Goal: Communication & Community: Answer question/provide support

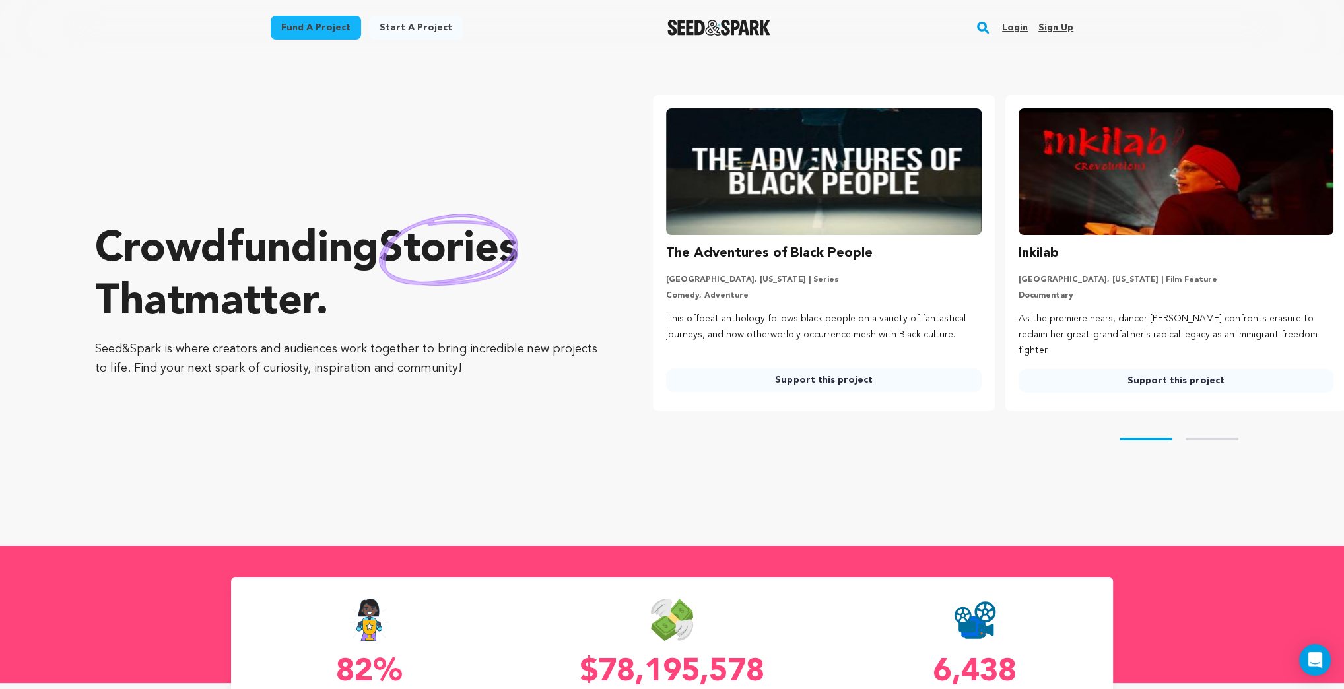
click at [1023, 26] on link "Login" at bounding box center [1015, 27] width 26 height 21
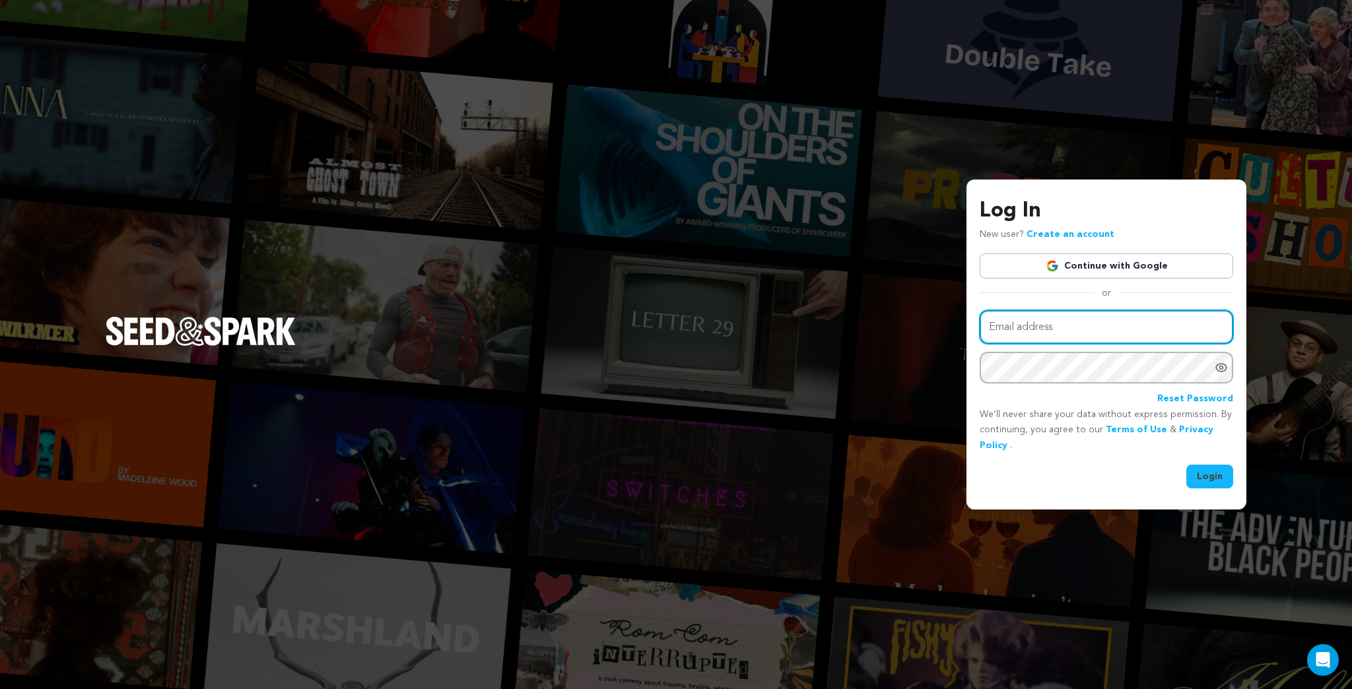
type input "kermetmerlkey@froglabllc.com"
click at [1216, 476] on button "Login" at bounding box center [1210, 477] width 47 height 24
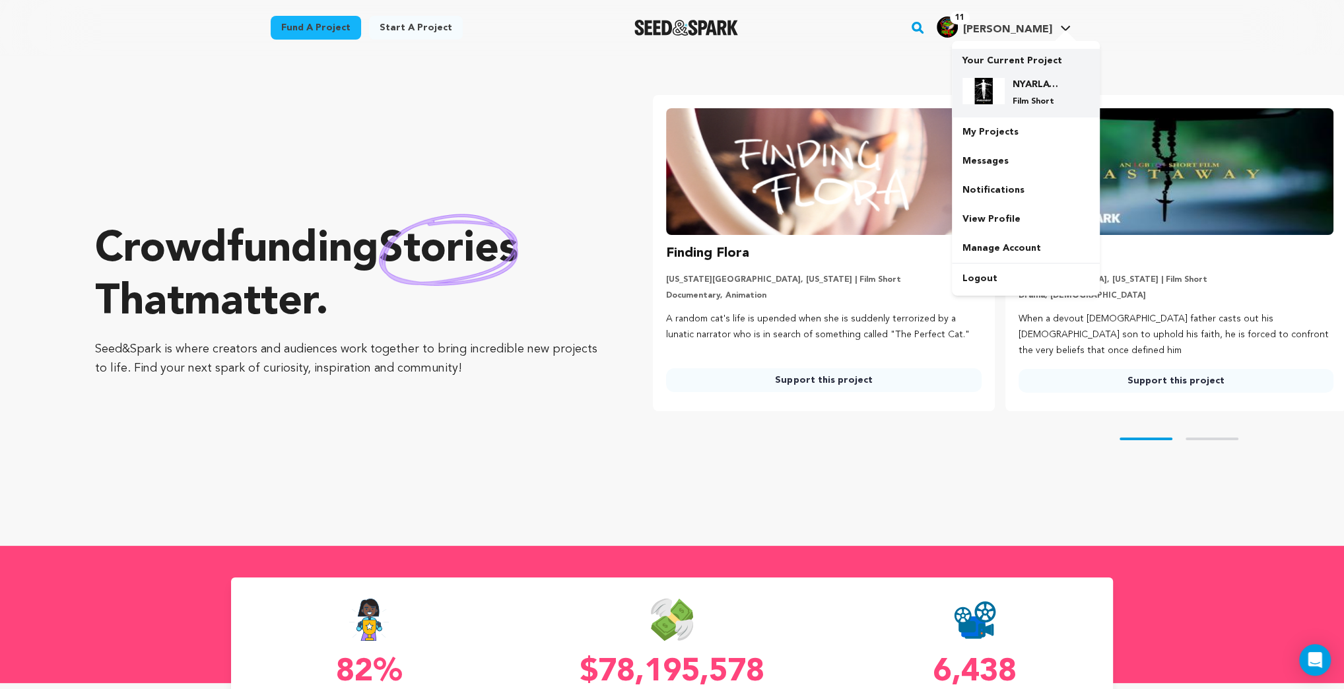
click at [1029, 88] on h4 "NYARLATHOTEP" at bounding box center [1037, 84] width 48 height 13
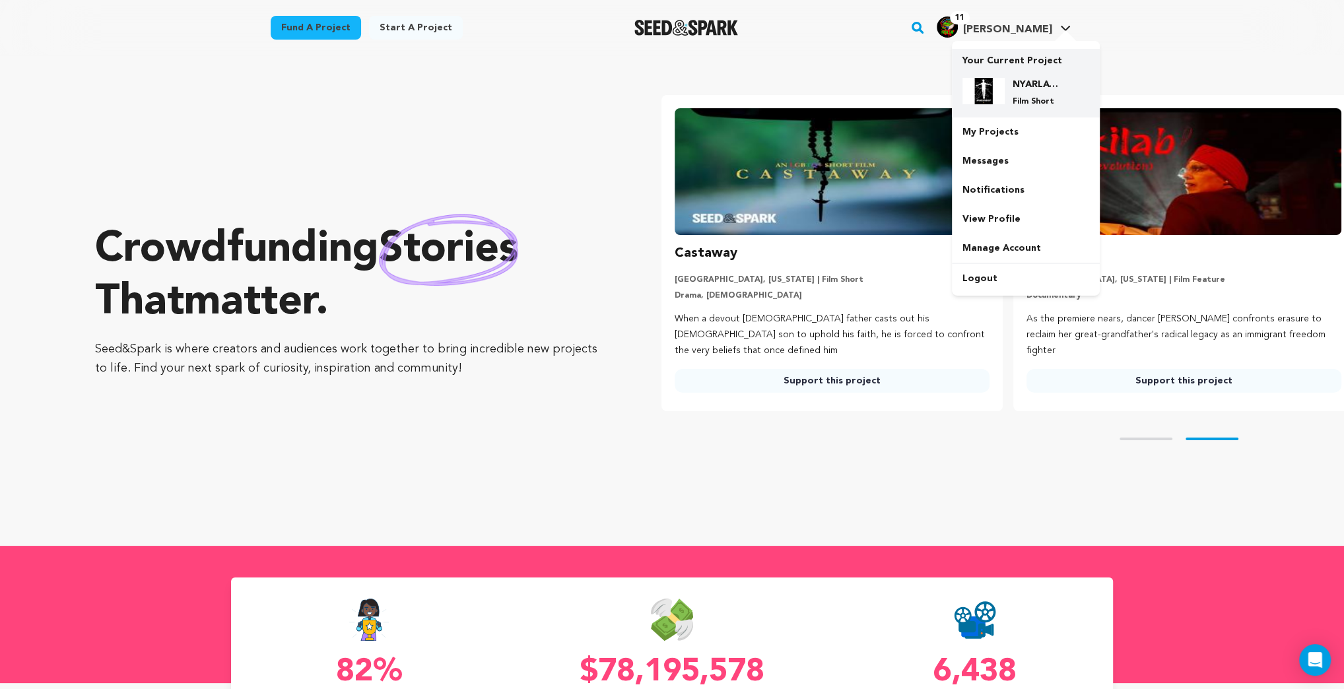
scroll to position [0, 363]
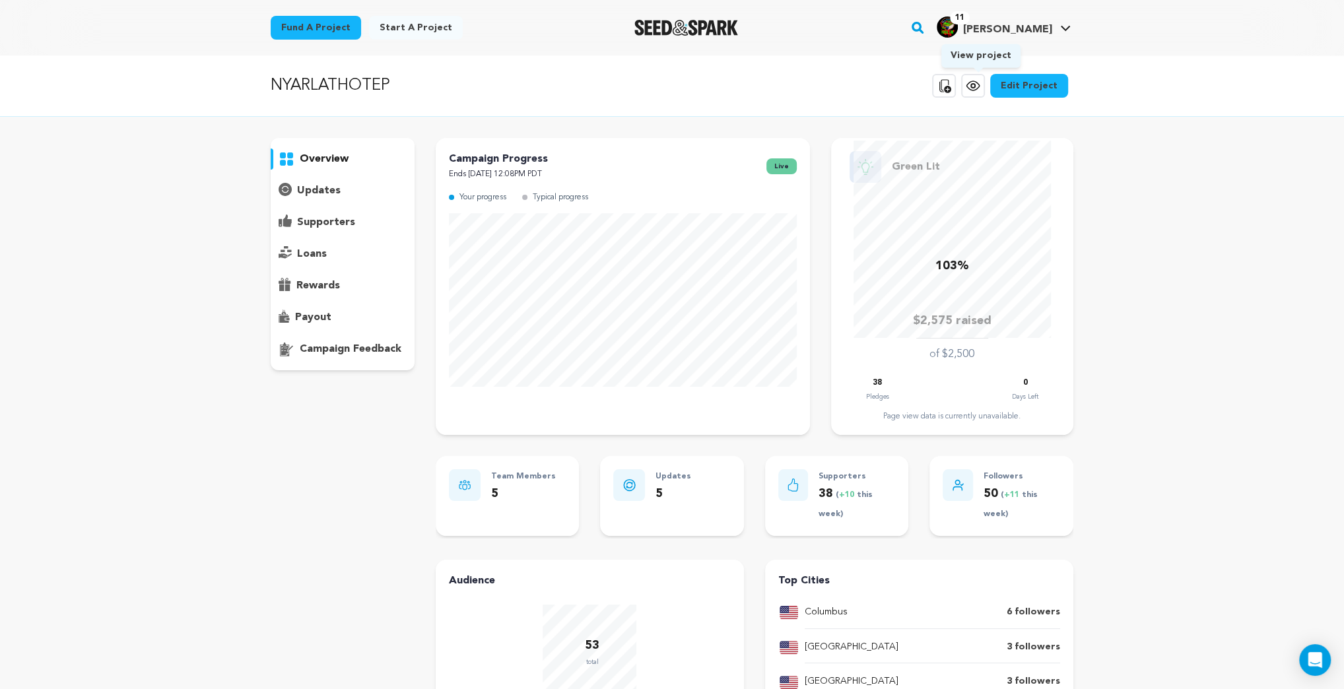
click at [975, 85] on icon at bounding box center [973, 86] width 16 height 16
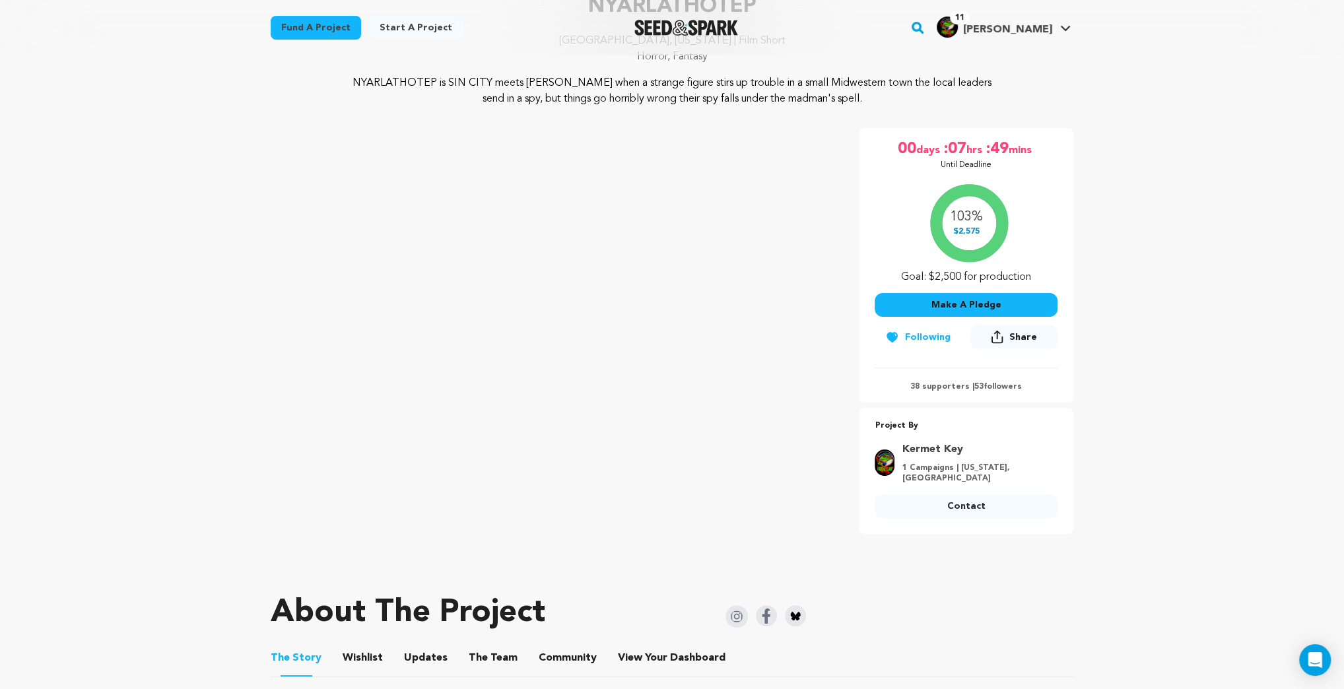
scroll to position [158, 0]
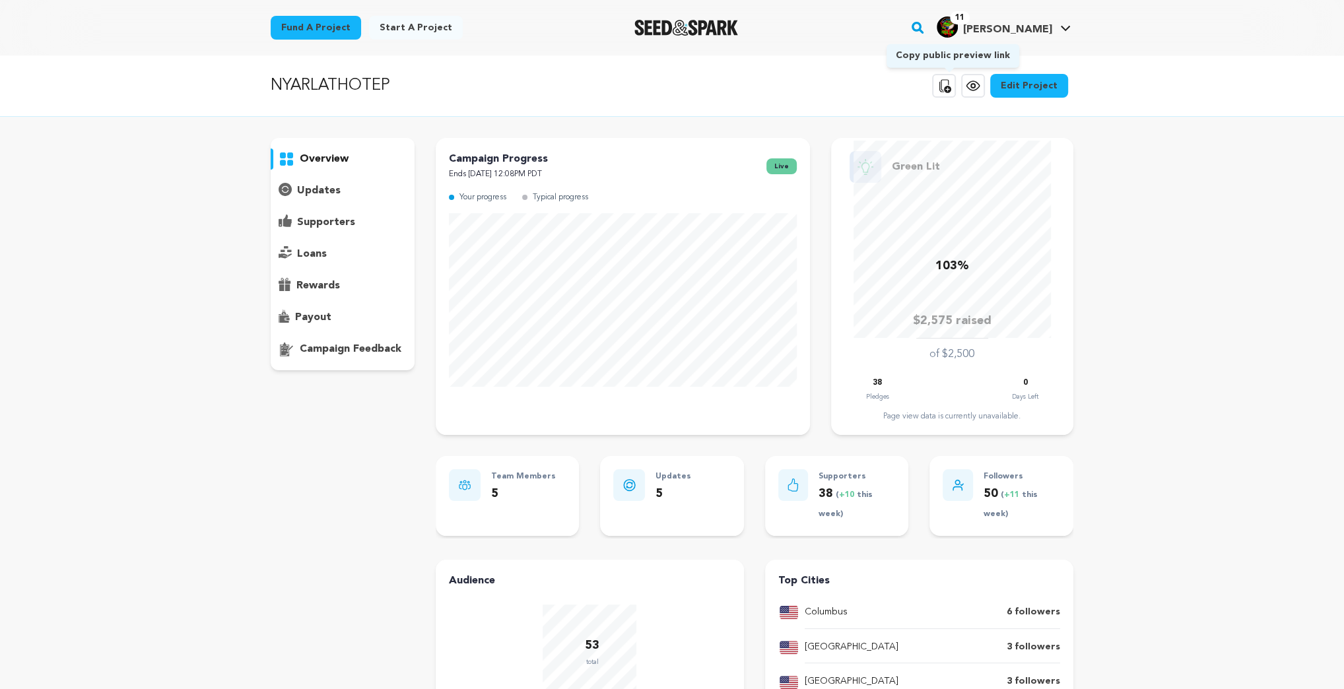
click at [952, 87] on icon at bounding box center [946, 85] width 12 height 13
click at [328, 226] on p "supporters" at bounding box center [326, 223] width 58 height 16
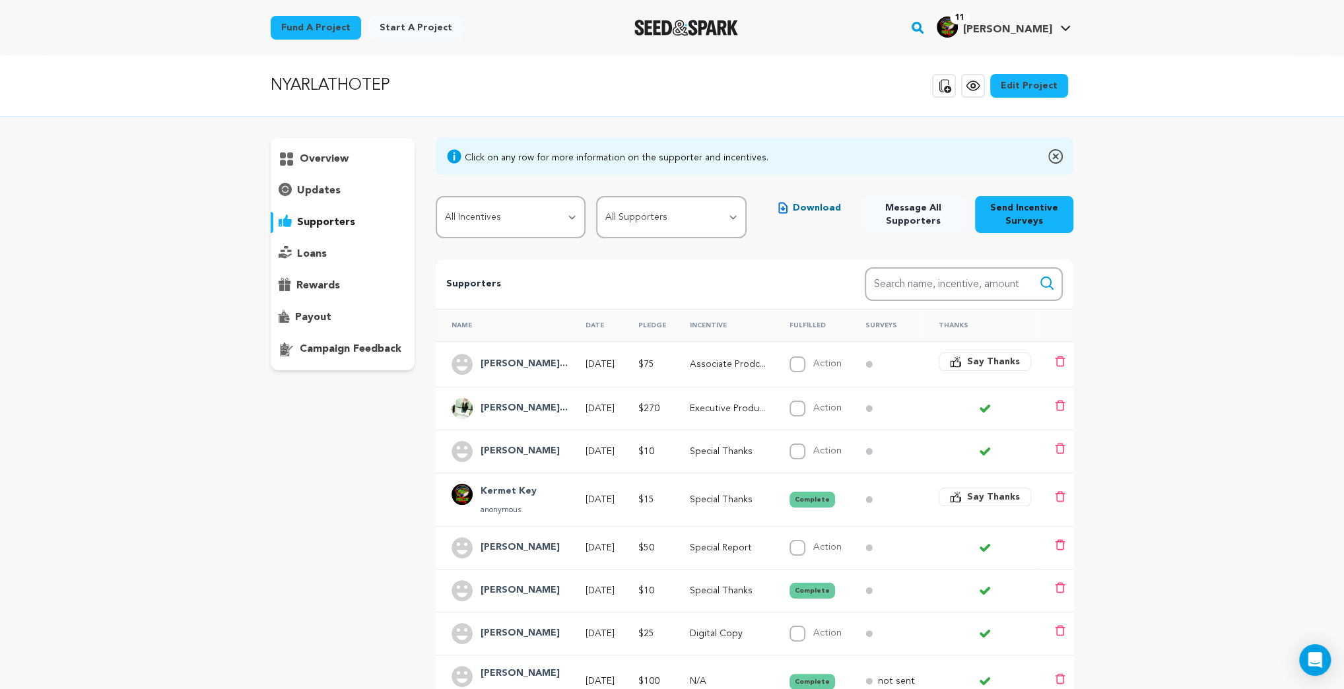
click at [991, 358] on span "Say Thanks" at bounding box center [993, 361] width 53 height 13
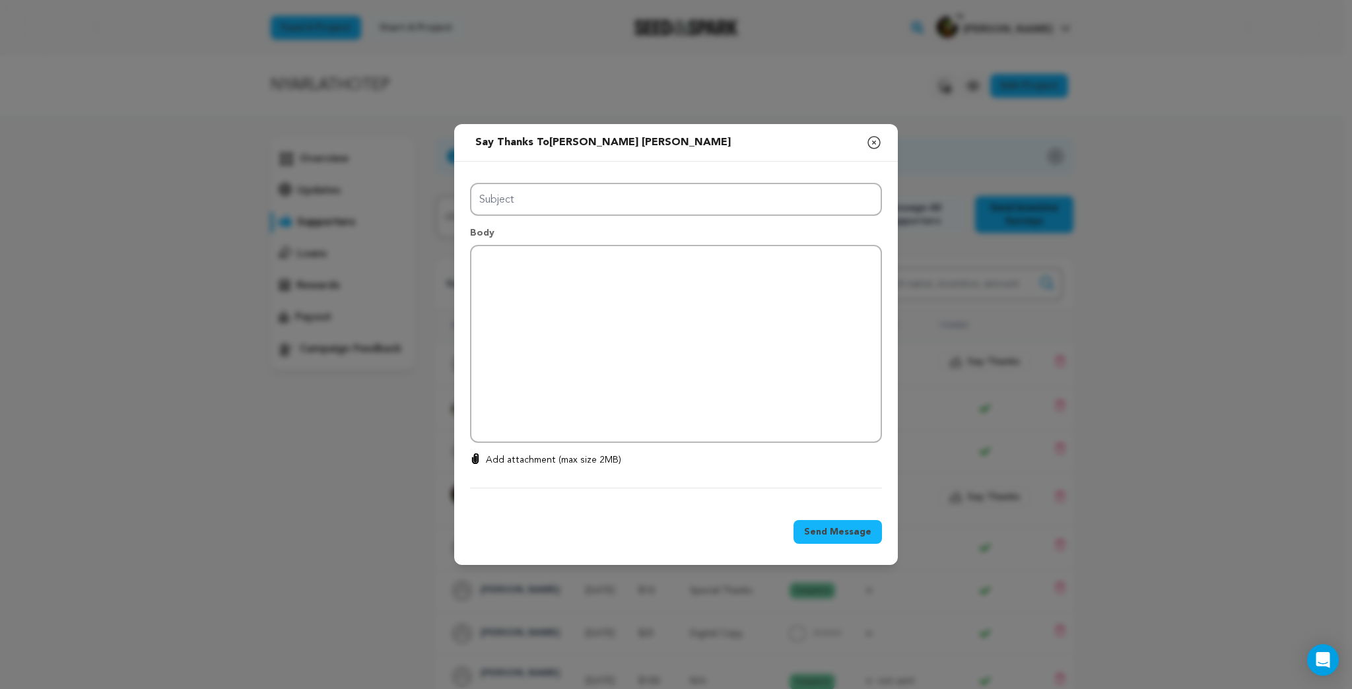
type input "Thanks for your support!"
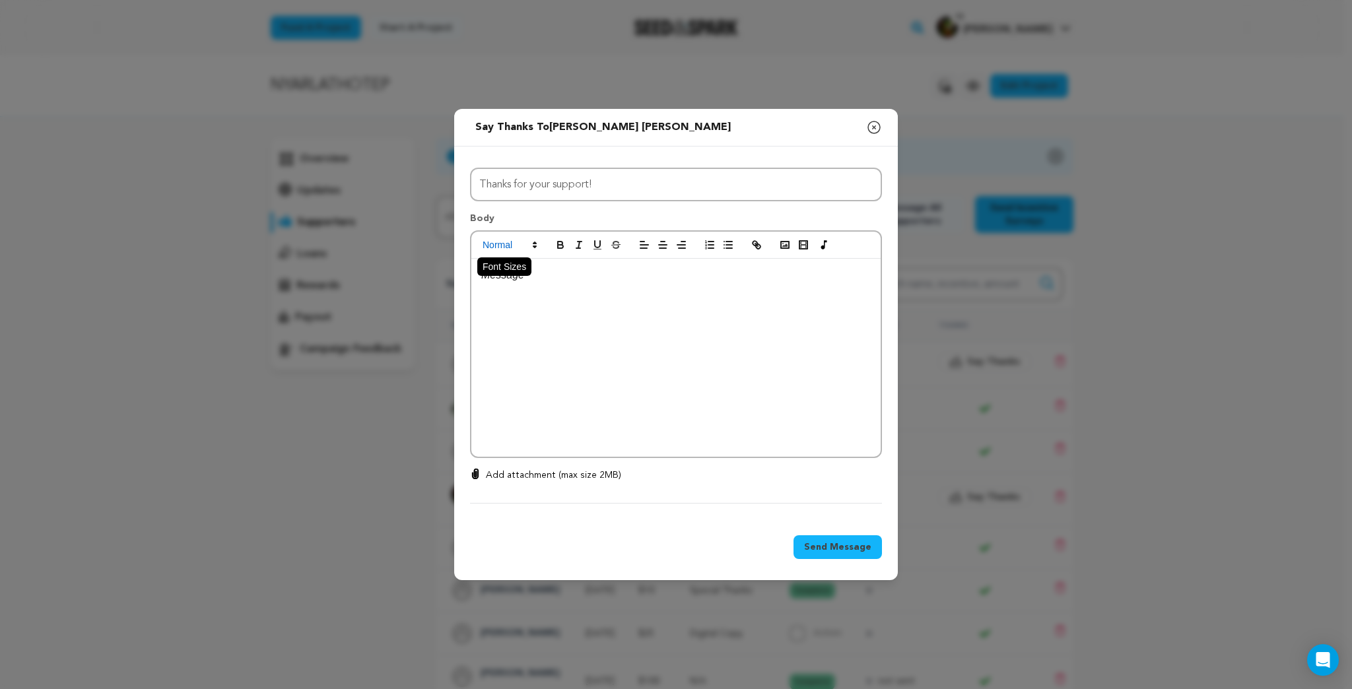
click at [536, 240] on icon at bounding box center [535, 245] width 12 height 12
click at [549, 275] on span at bounding box center [525, 273] width 85 height 34
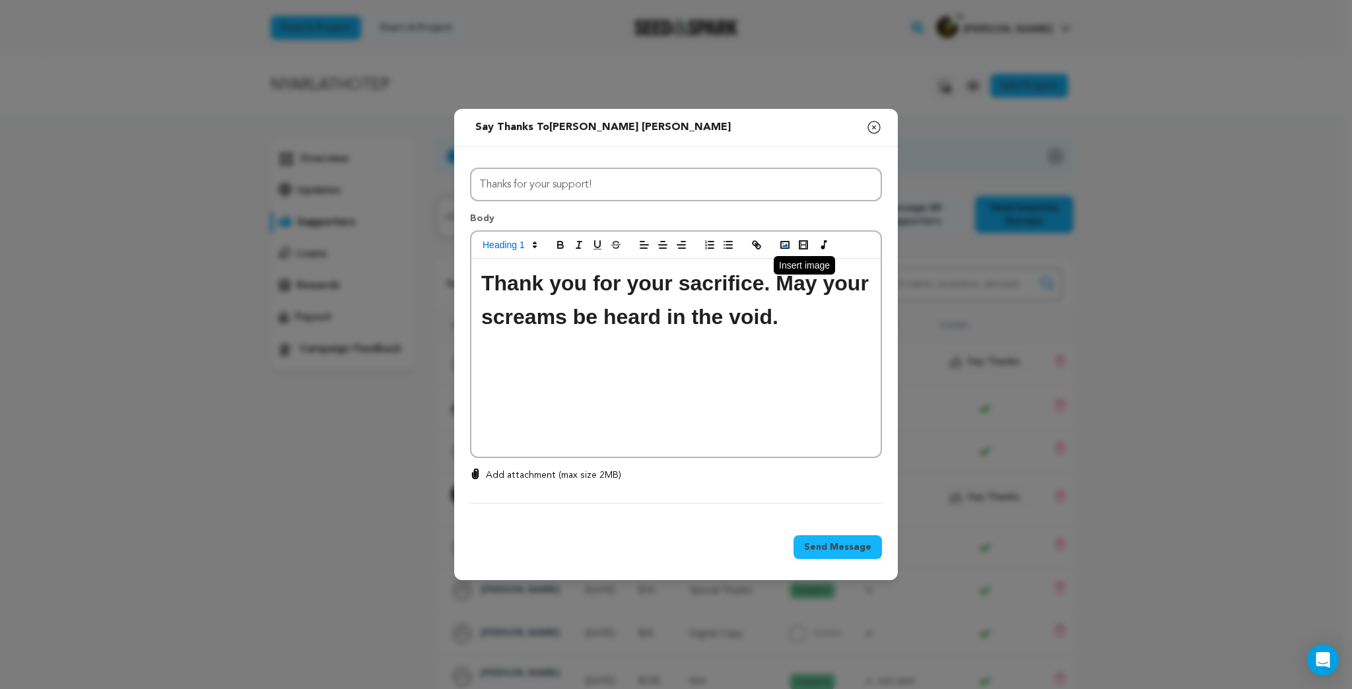
click at [788, 248] on rect "button" at bounding box center [785, 245] width 8 height 7
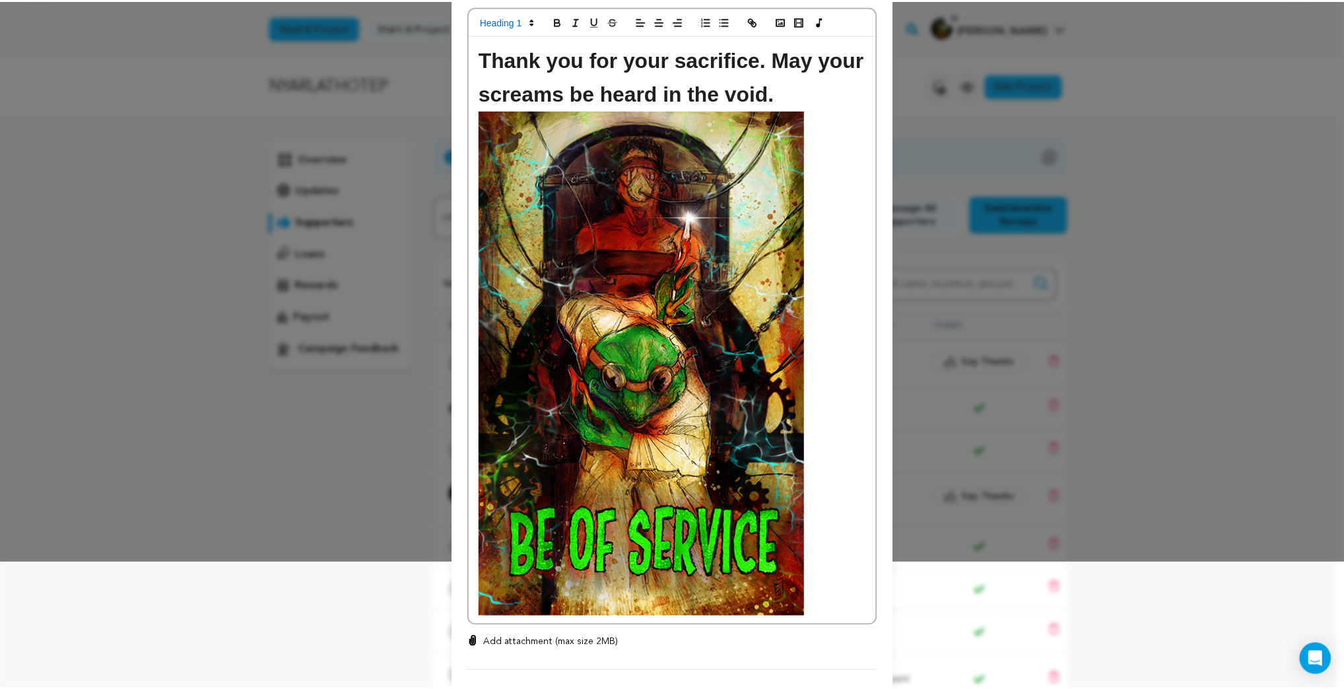
scroll to position [194, 0]
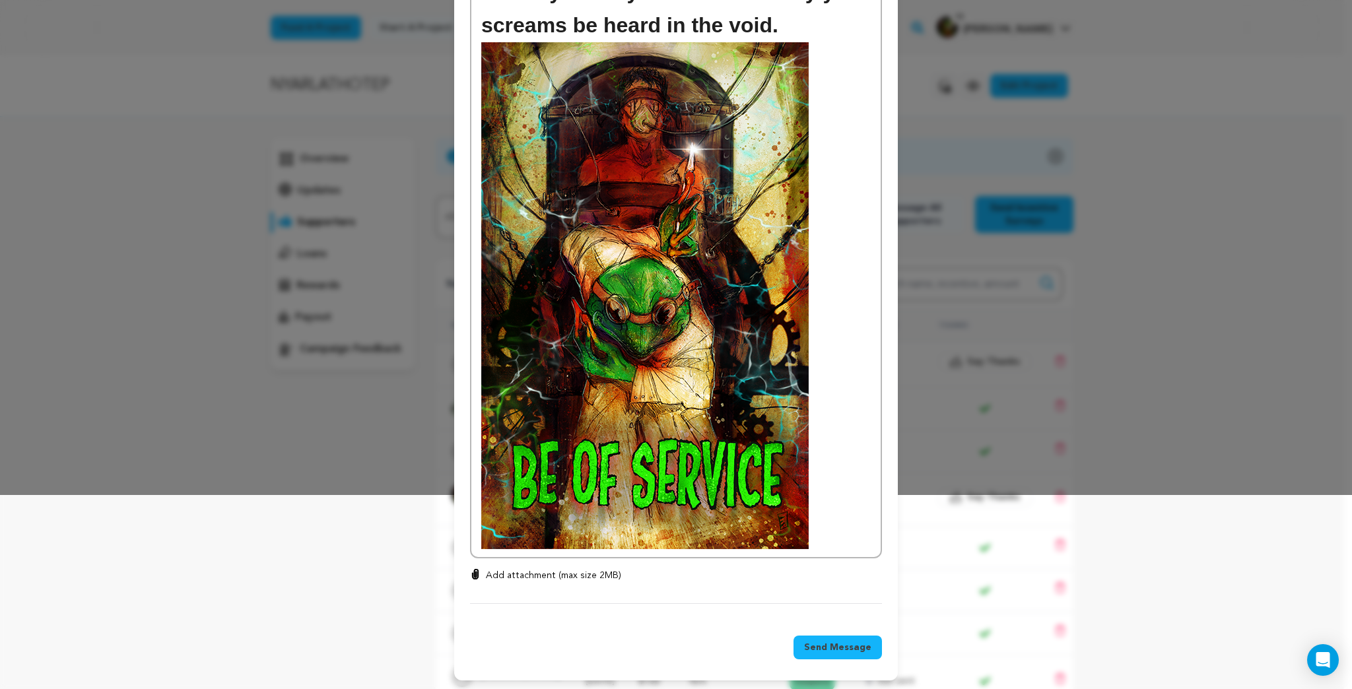
click at [843, 647] on span "Send Message" at bounding box center [837, 647] width 67 height 13
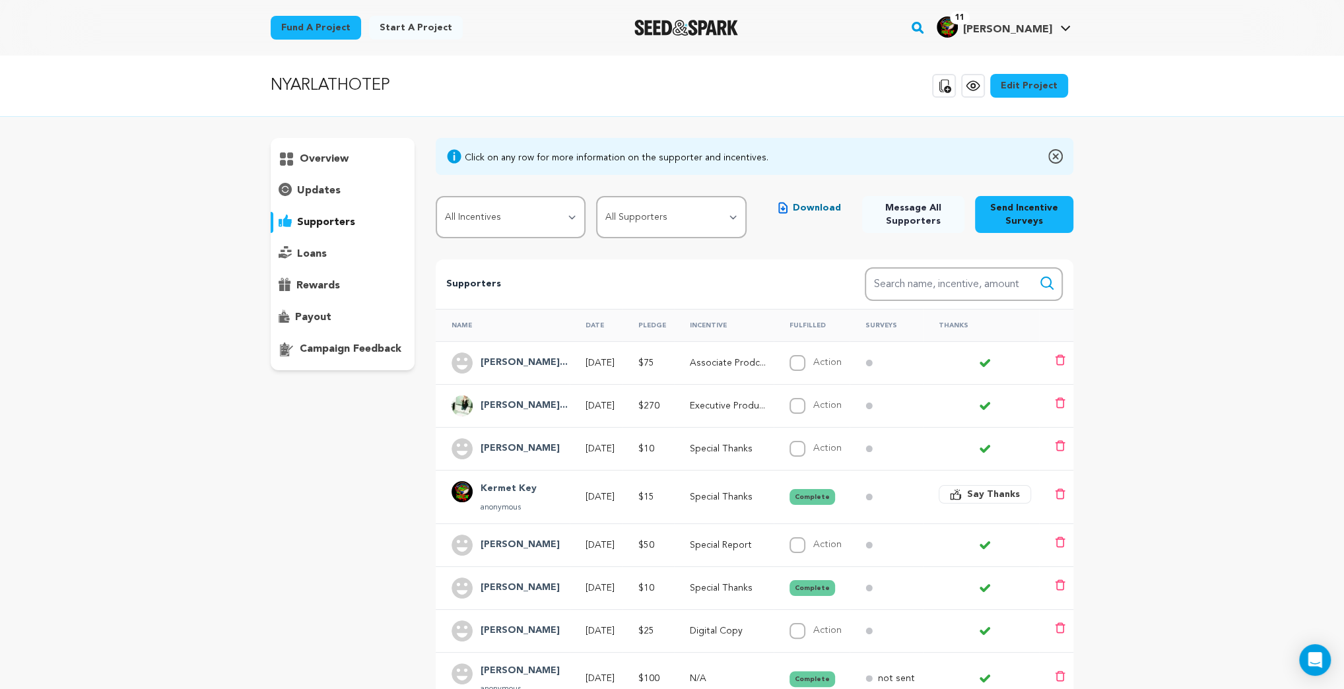
click at [516, 358] on h4 "[PERSON_NAME]..." at bounding box center [524, 363] width 87 height 16
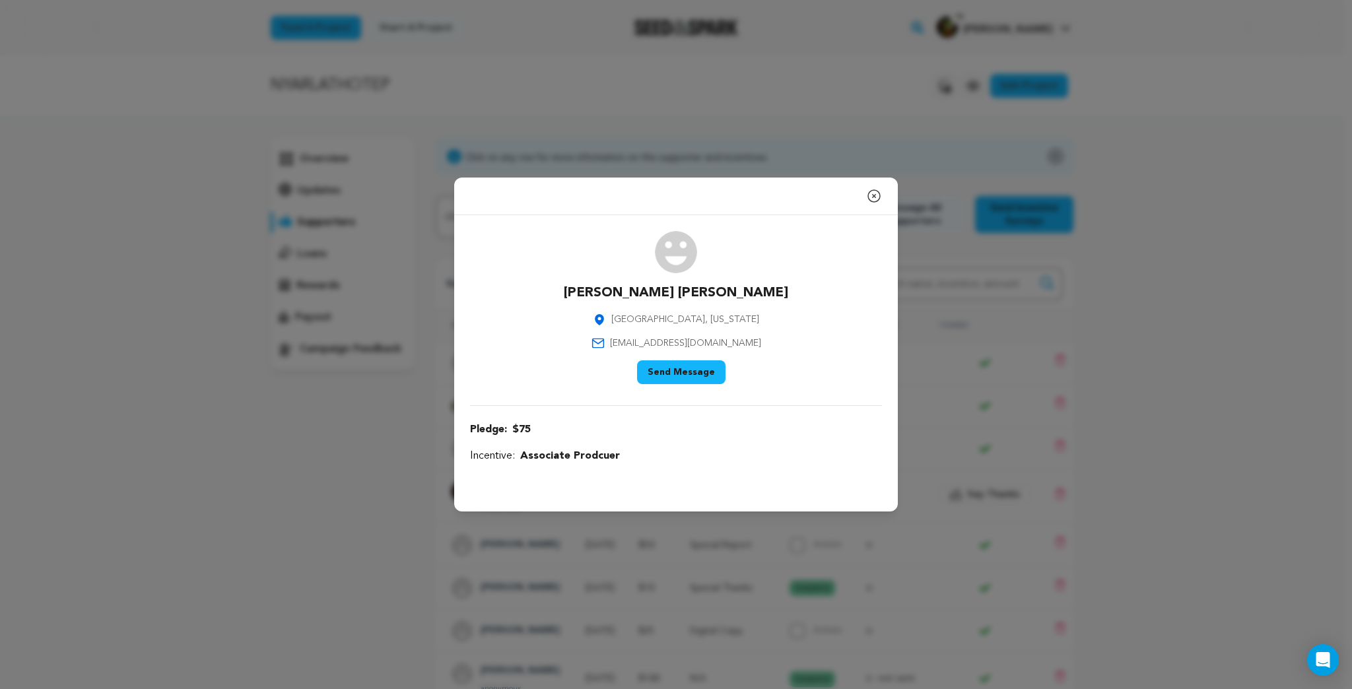
click at [876, 193] on icon "button" at bounding box center [874, 196] width 16 height 16
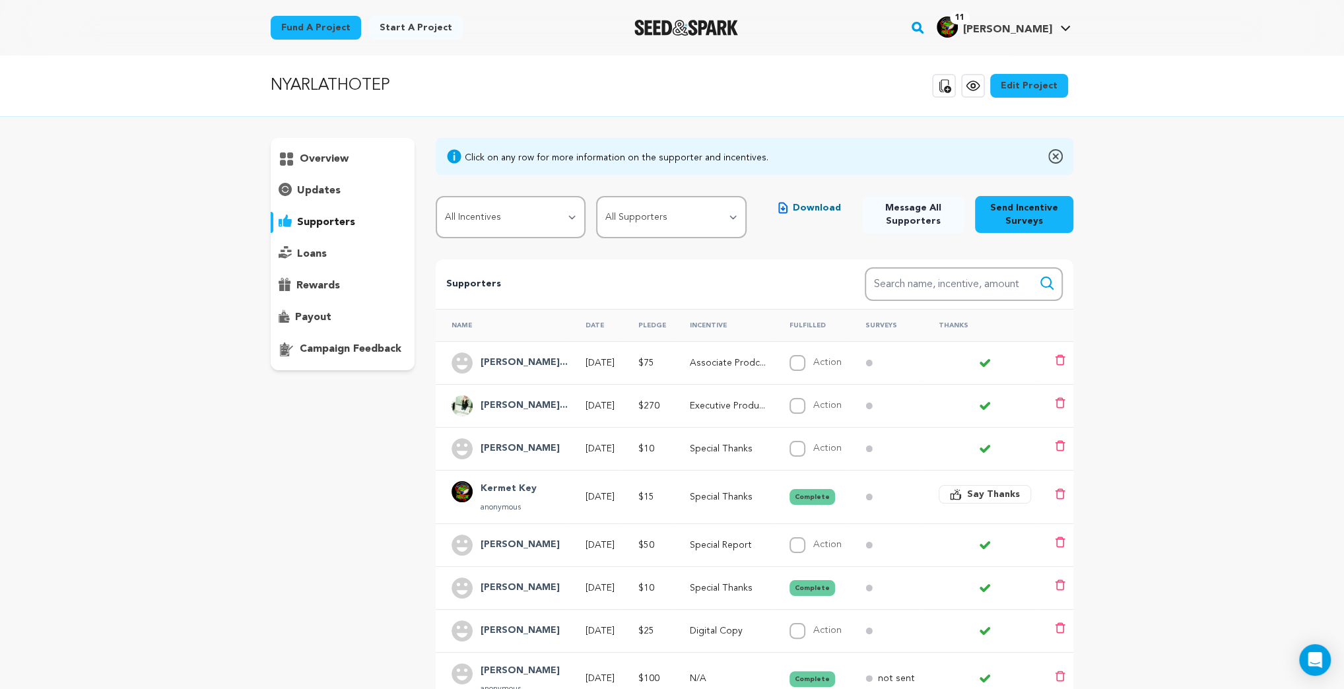
drag, startPoint x: 518, startPoint y: 361, endPoint x: 513, endPoint y: 366, distance: 7.0
click at [513, 366] on h4 "[PERSON_NAME]..." at bounding box center [524, 363] width 87 height 16
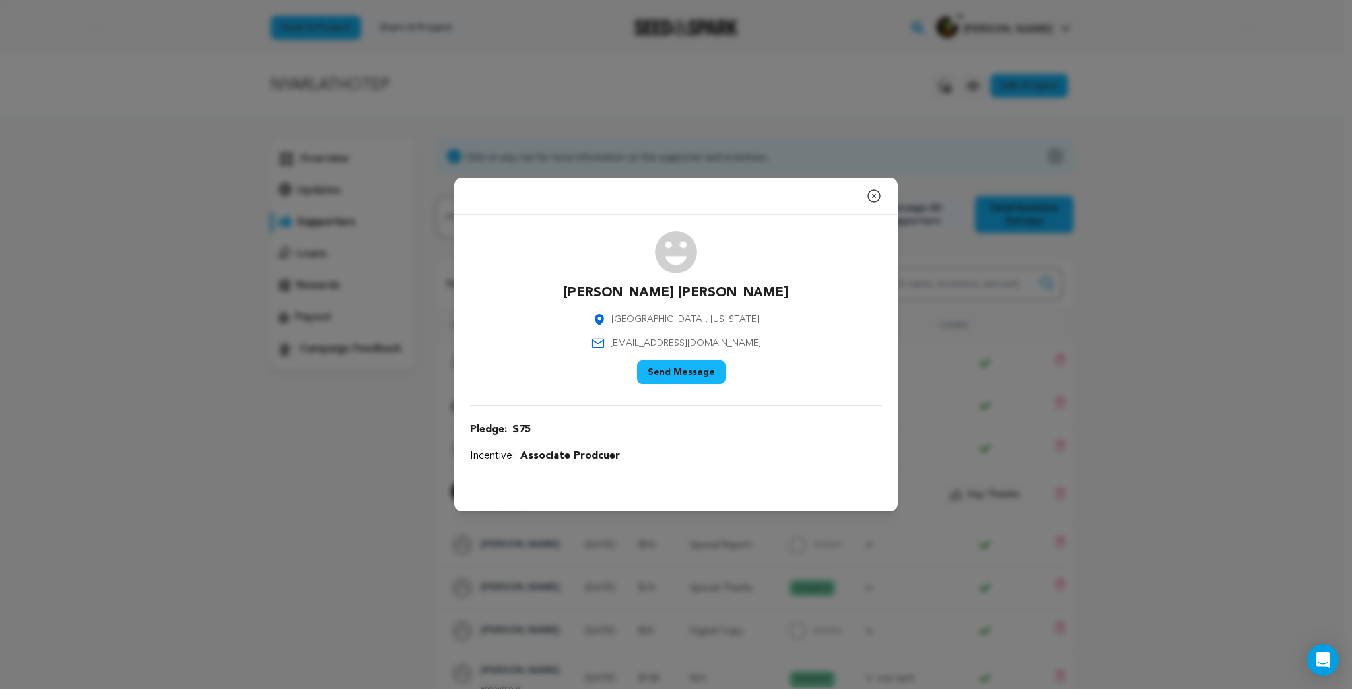
click at [683, 372] on button "Send Message" at bounding box center [681, 373] width 88 height 24
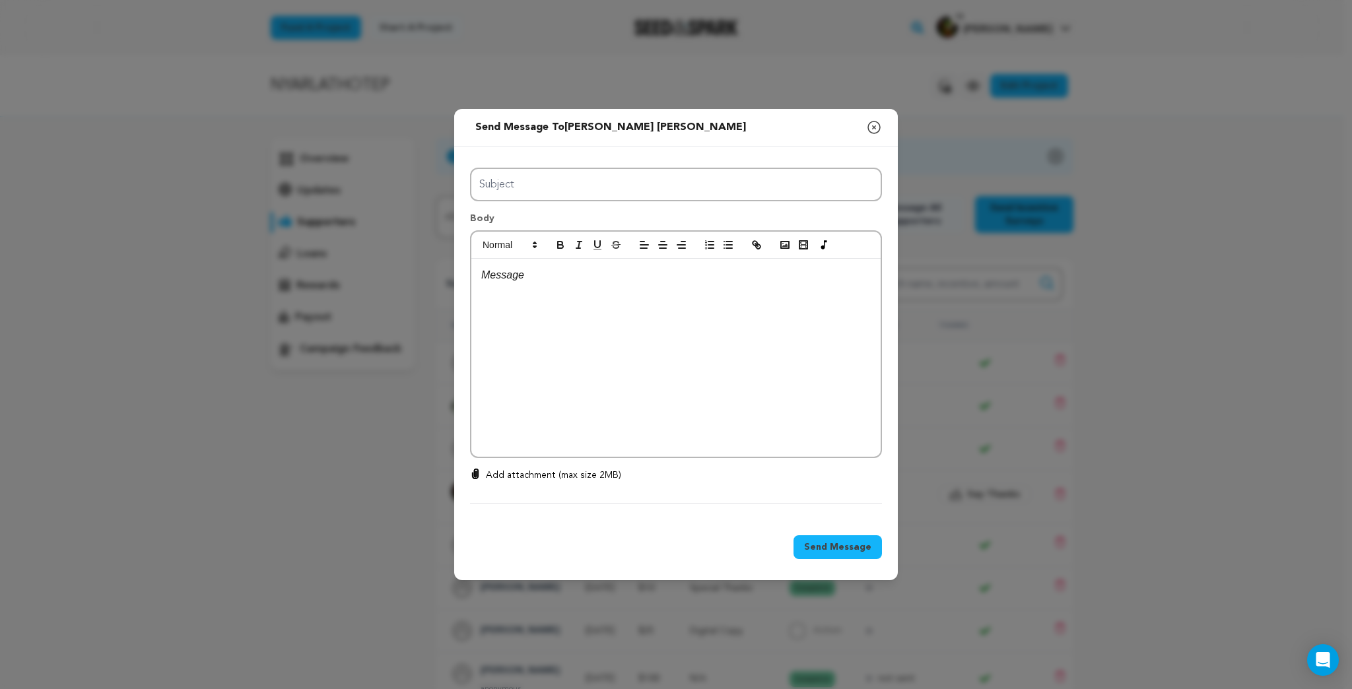
click at [875, 125] on icon "button" at bounding box center [874, 128] width 16 height 16
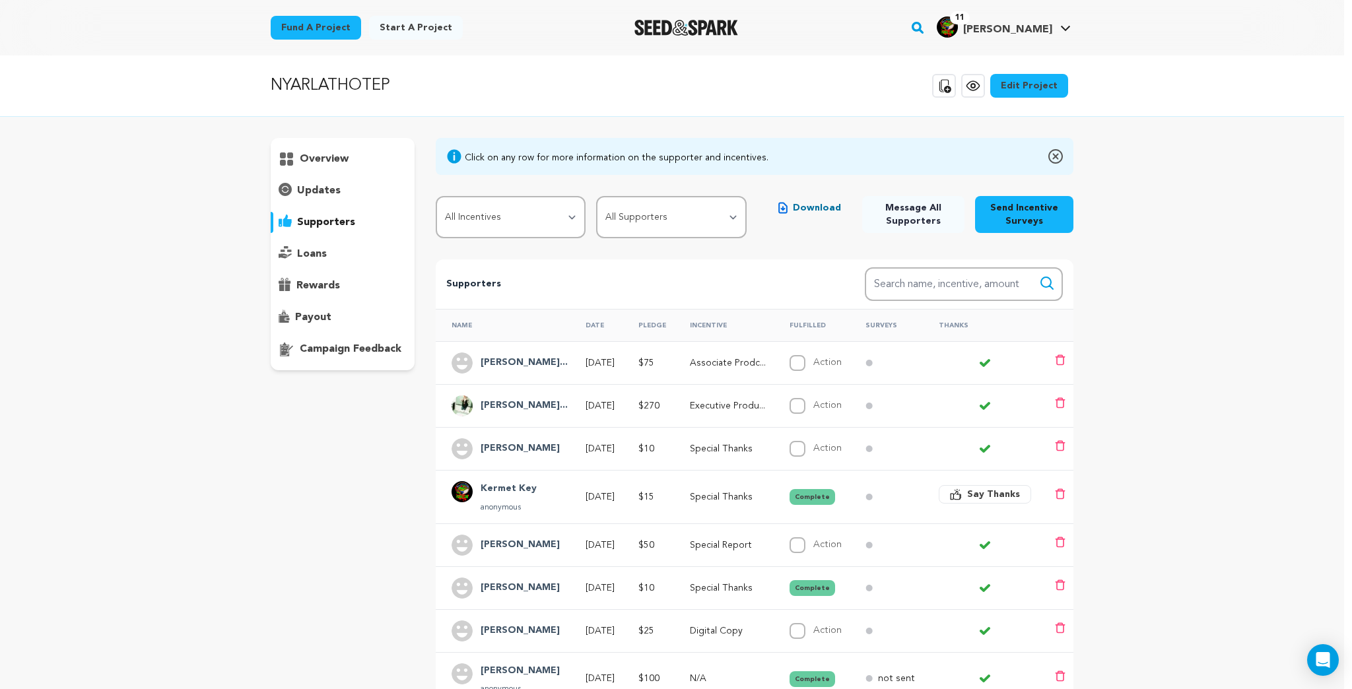
click at [503, 361] on h4 "[PERSON_NAME]..." at bounding box center [524, 363] width 87 height 16
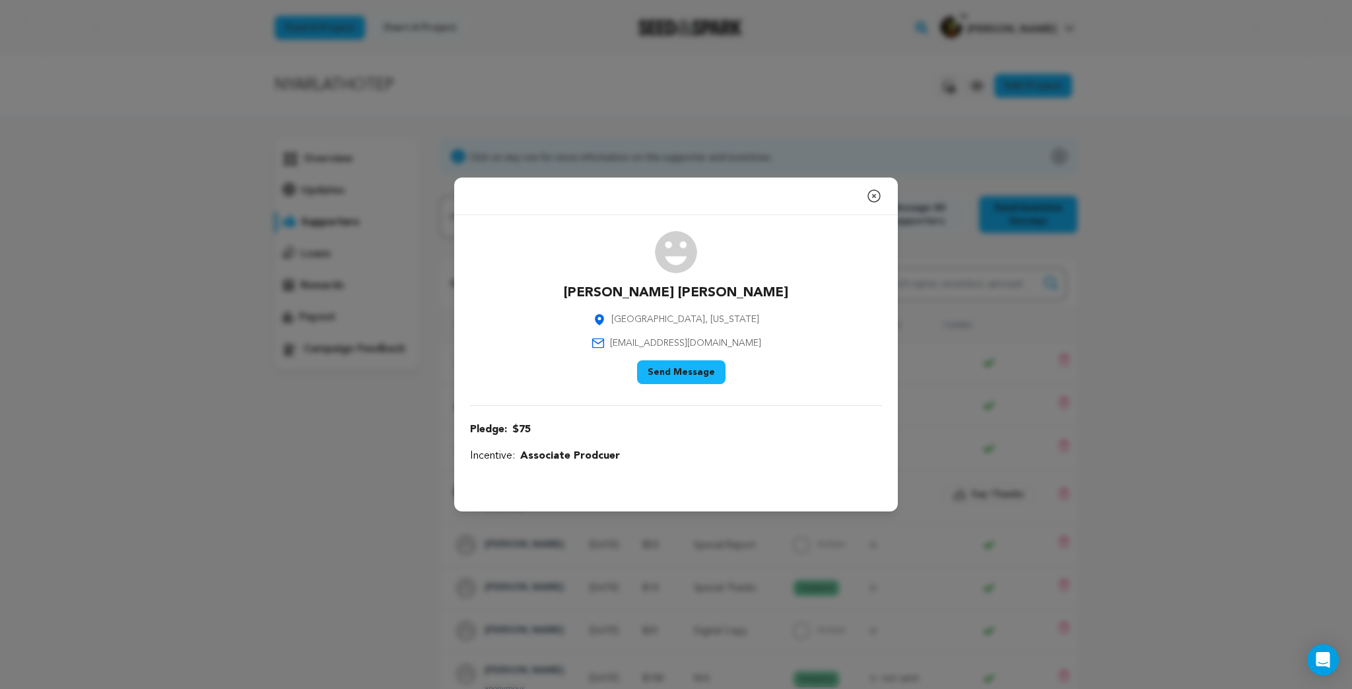
click at [878, 196] on icon "button" at bounding box center [874, 196] width 16 height 16
